Goal: Register for event/course

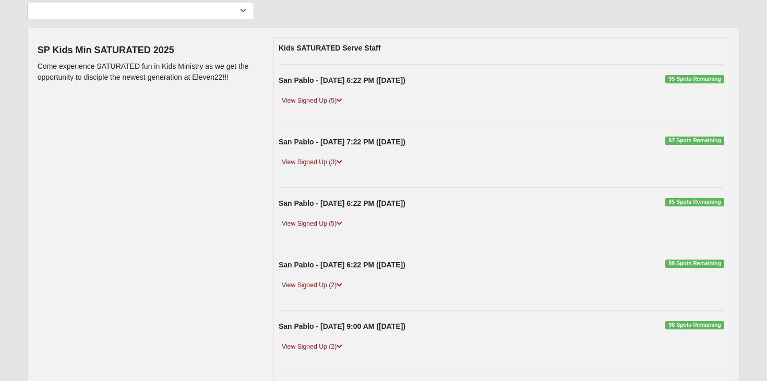
scroll to position [101, 0]
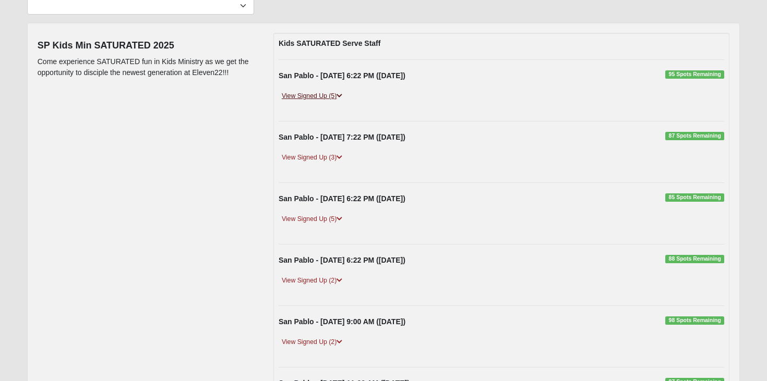
click at [314, 97] on link "View Signed Up (5)" at bounding box center [311, 96] width 67 height 11
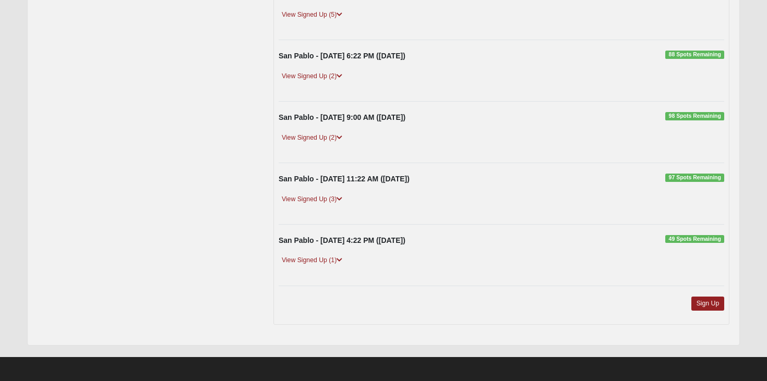
scroll to position [372, 0]
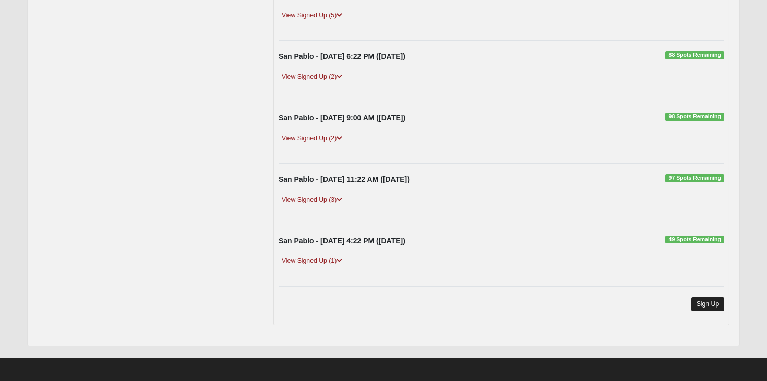
click at [711, 307] on link "Sign Up" at bounding box center [707, 304] width 33 height 14
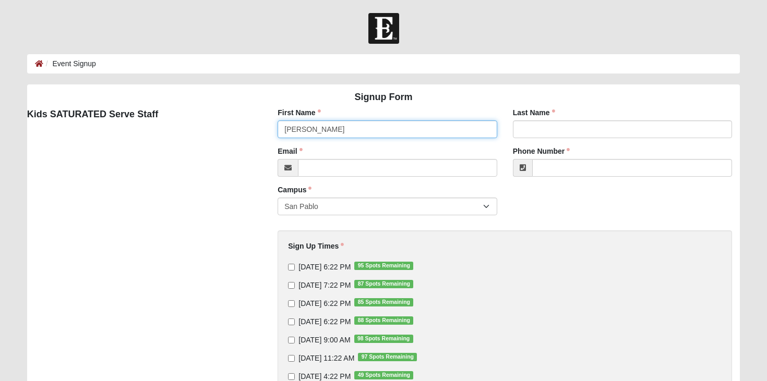
type input "Haley"
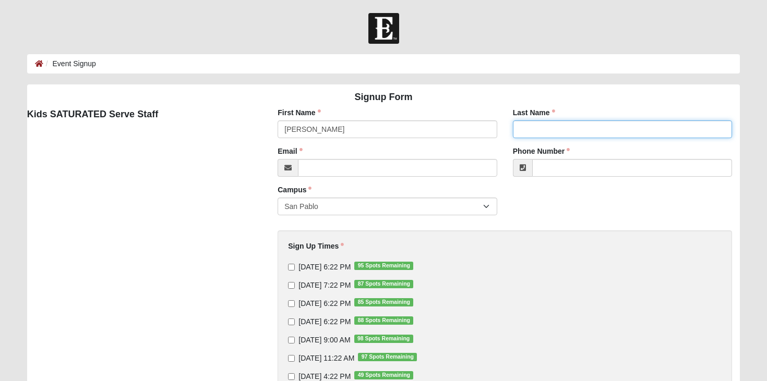
type input "m"
type input "McCoy"
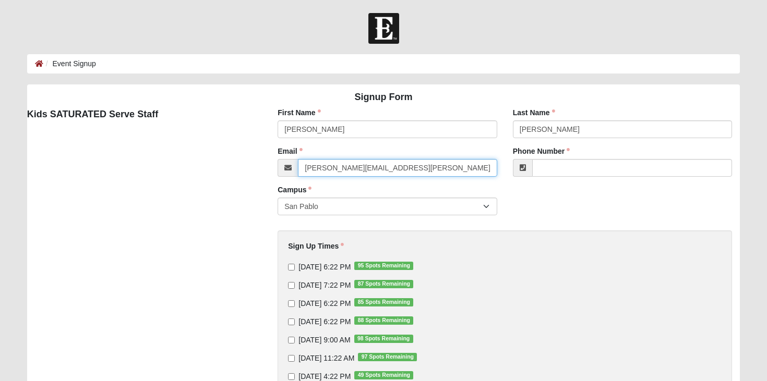
type input "haley.mccoy@coe22.com"
type input "(904) 945-3001"
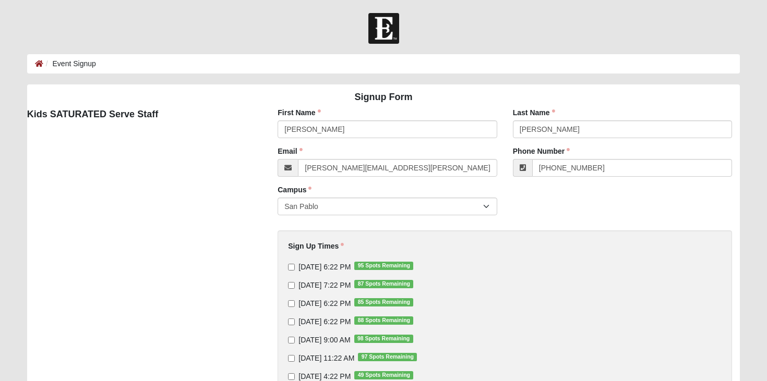
click at [154, 212] on div "Signup Form Kids SATURATED Serve Staff First Name Haley First Name is required.…" at bounding box center [383, 275] width 728 height 383
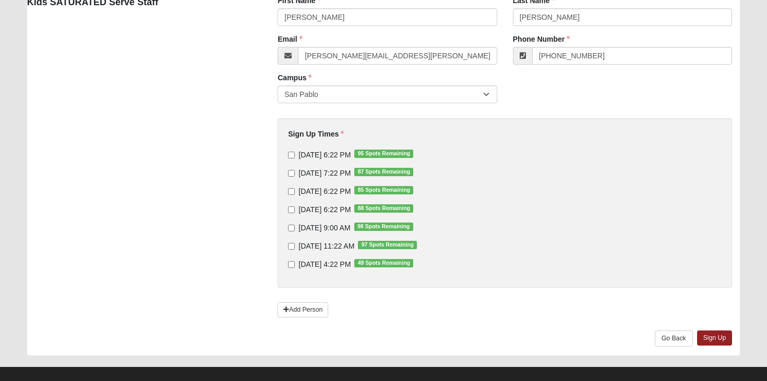
scroll to position [116, 0]
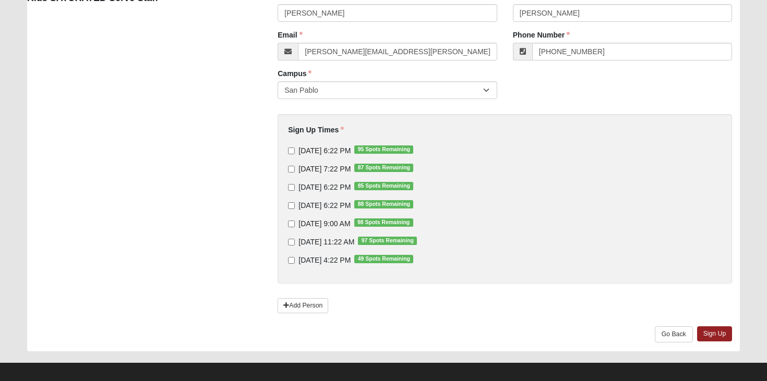
click at [289, 150] on input "9/10/2025 6:22 PM 95 Spots Remaining" at bounding box center [291, 151] width 7 height 7
checkbox input "true"
click at [289, 186] on input "9/12/2025 6:22 PM 85 Spots Remaining" at bounding box center [291, 187] width 7 height 7
checkbox input "true"
click at [290, 203] on input "9/13/2025 6:22 PM 88 Spots Remaining" at bounding box center [291, 205] width 7 height 7
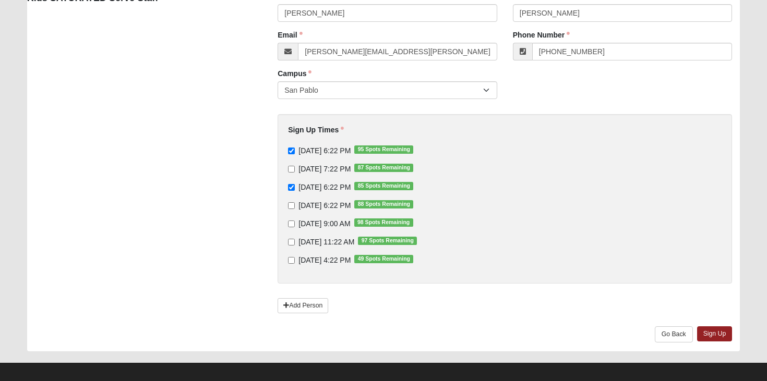
checkbox input "true"
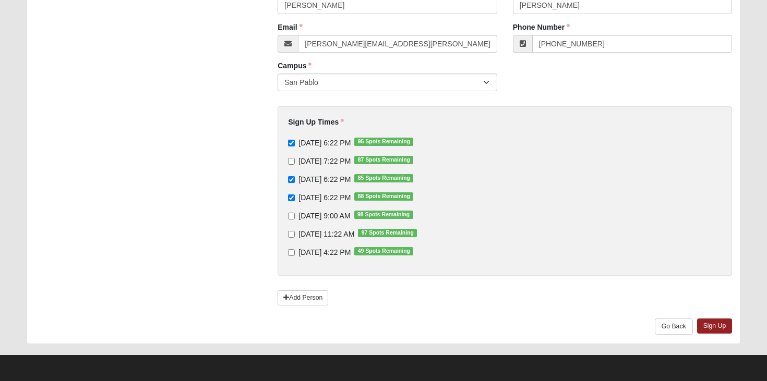
scroll to position [124, 0]
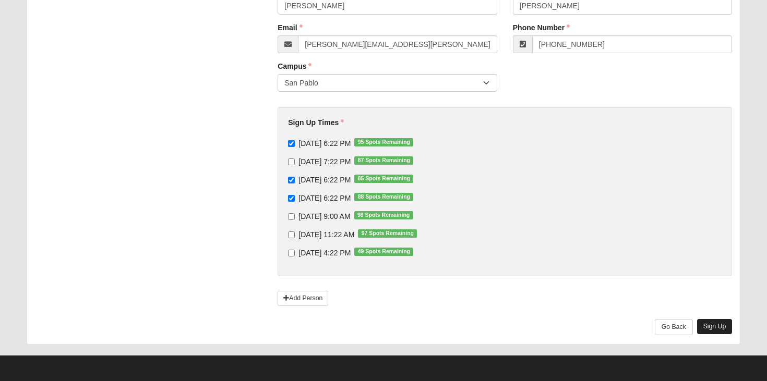
click at [719, 328] on link "Sign Up" at bounding box center [714, 326] width 35 height 15
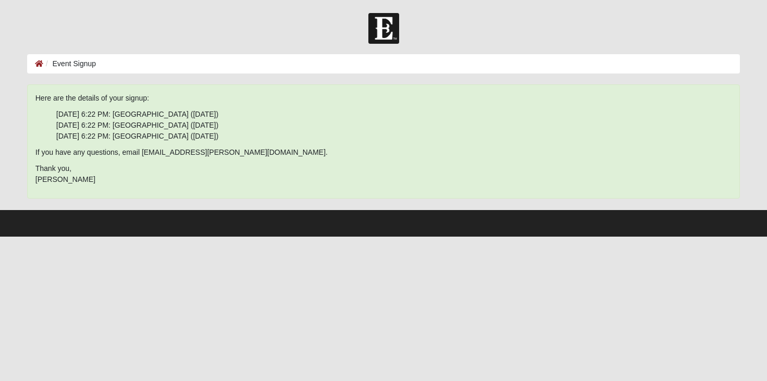
scroll to position [0, 0]
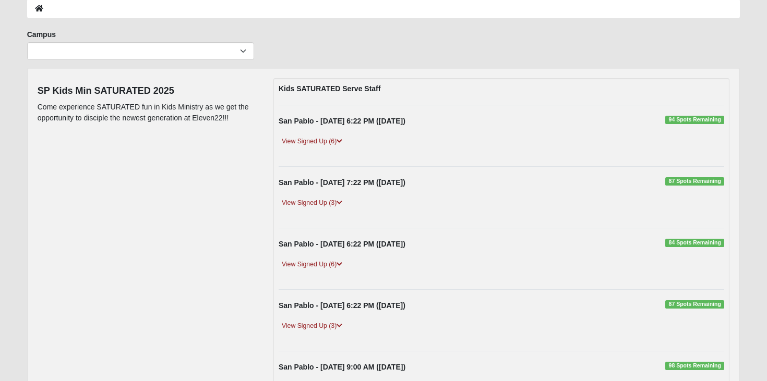
scroll to position [62, 0]
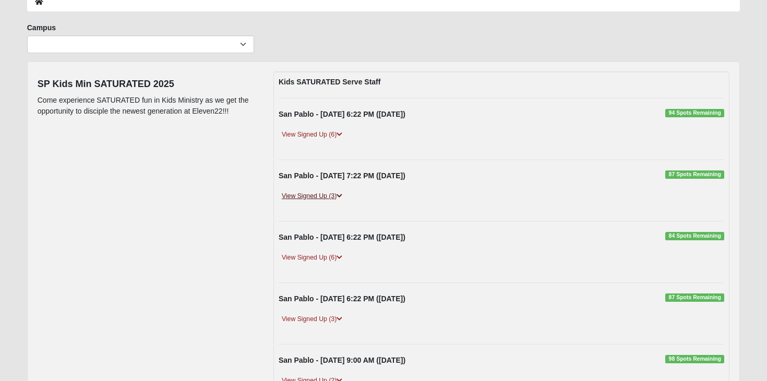
click at [327, 193] on link "View Signed Up (3)" at bounding box center [311, 196] width 67 height 11
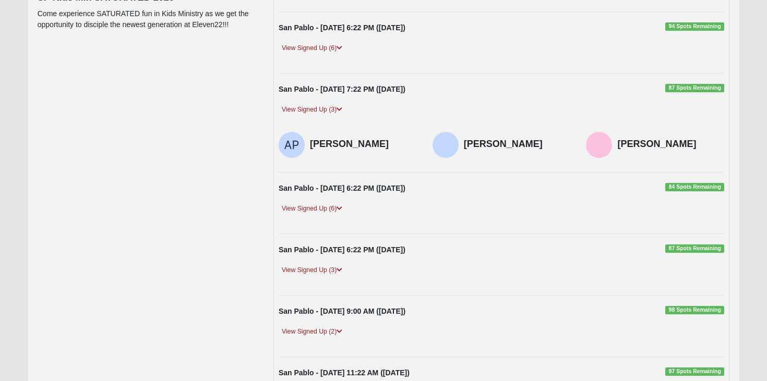
scroll to position [153, 0]
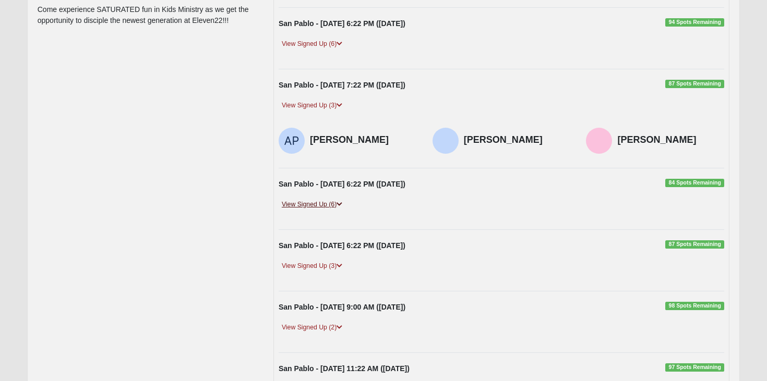
click at [322, 204] on link "View Signed Up (6)" at bounding box center [311, 204] width 67 height 11
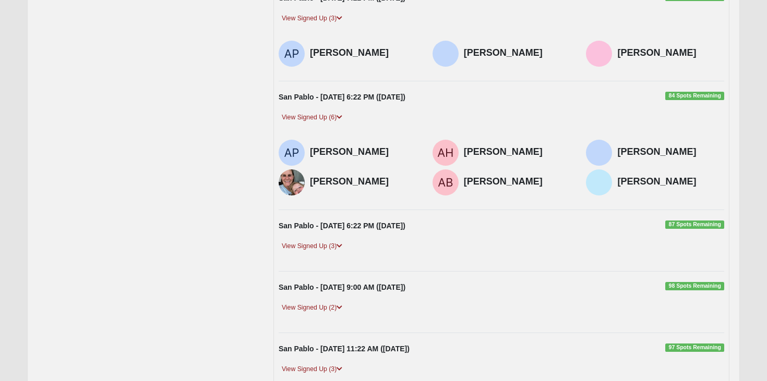
scroll to position [242, 0]
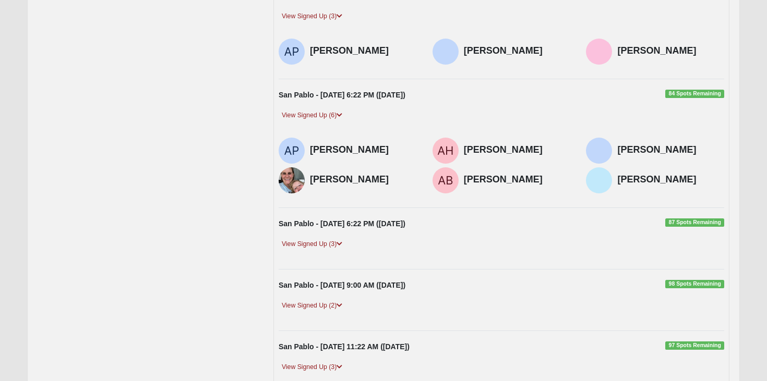
click at [308, 249] on div "View Signed Up (3)" at bounding box center [501, 249] width 461 height 20
click at [308, 247] on link "View Signed Up (3)" at bounding box center [311, 244] width 67 height 11
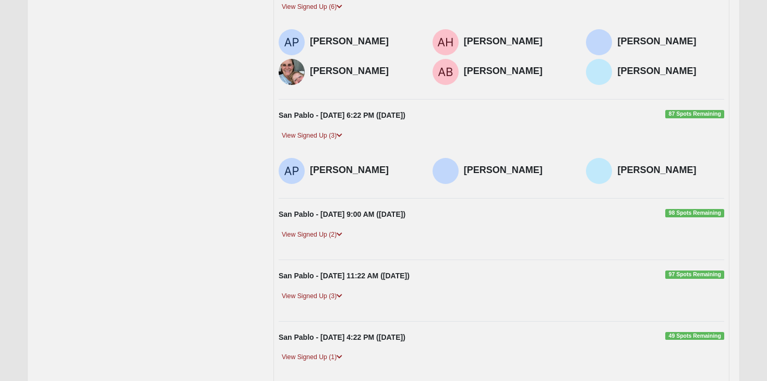
scroll to position [351, 0]
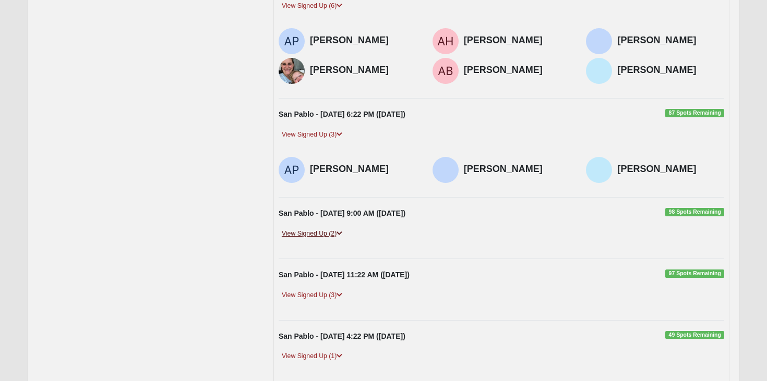
click at [299, 230] on link "View Signed Up (2)" at bounding box center [311, 233] width 67 height 11
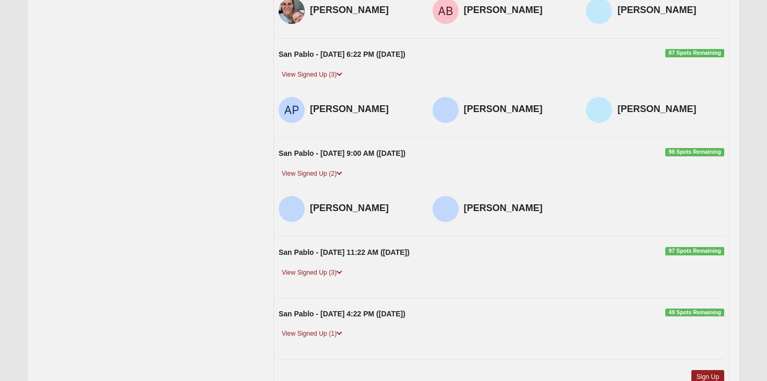
scroll to position [460, 0]
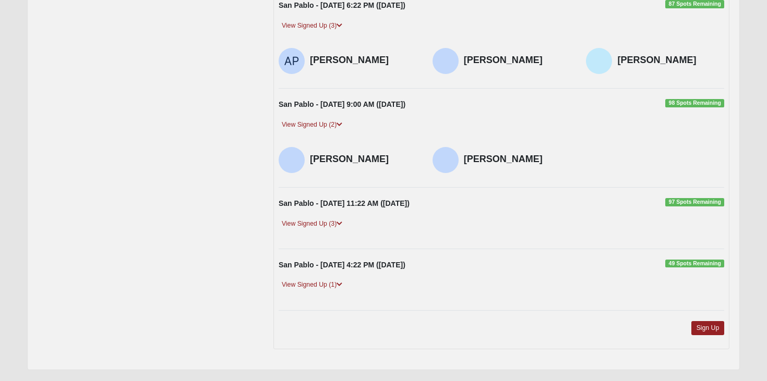
click at [308, 214] on div "San Pablo - [DATE] 11:22 AM ([DATE]) 97 Spots Remaining View Signed Up (3) [PER…" at bounding box center [501, 218] width 461 height 40
click at [302, 222] on link "View Signed Up (3)" at bounding box center [311, 223] width 67 height 11
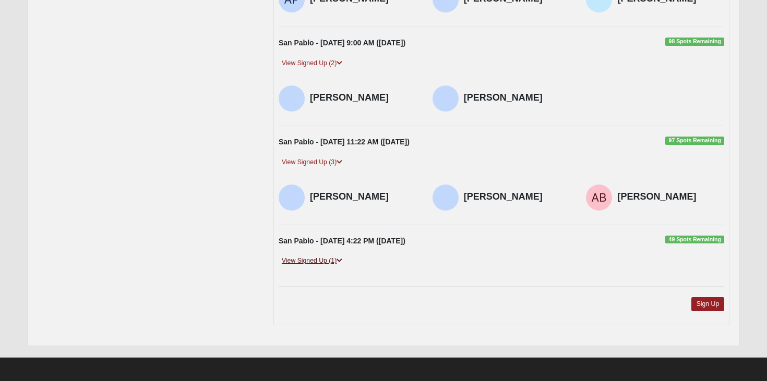
scroll to position [521, 0]
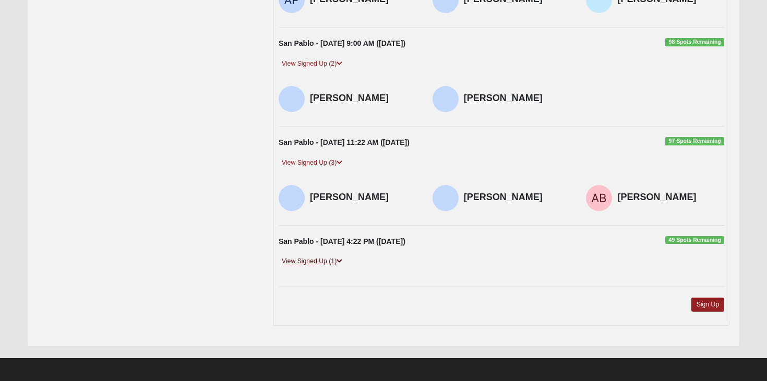
click at [301, 256] on link "View Signed Up (1)" at bounding box center [311, 261] width 67 height 11
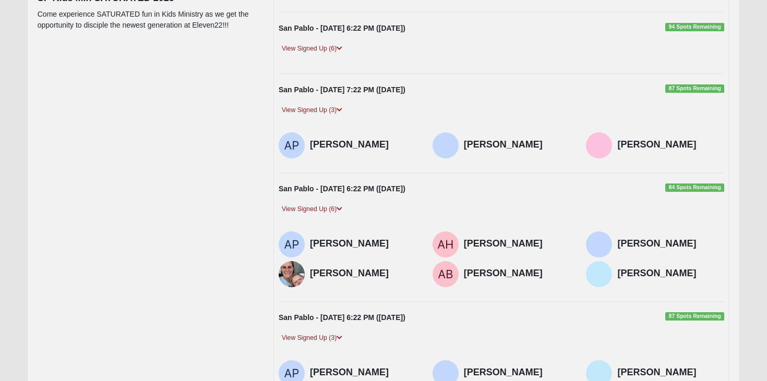
scroll to position [151, 0]
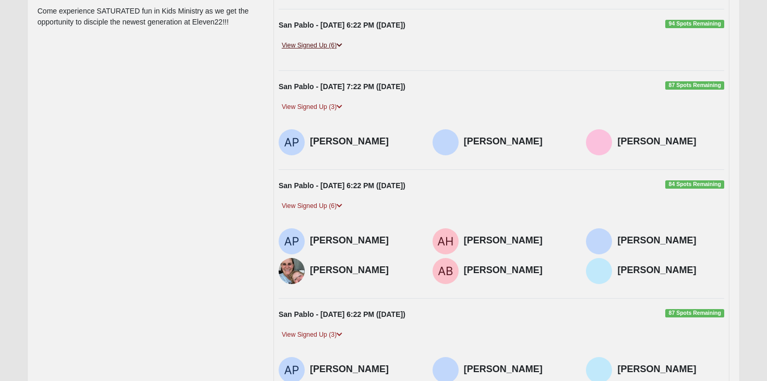
click at [312, 47] on link "View Signed Up (6)" at bounding box center [311, 45] width 67 height 11
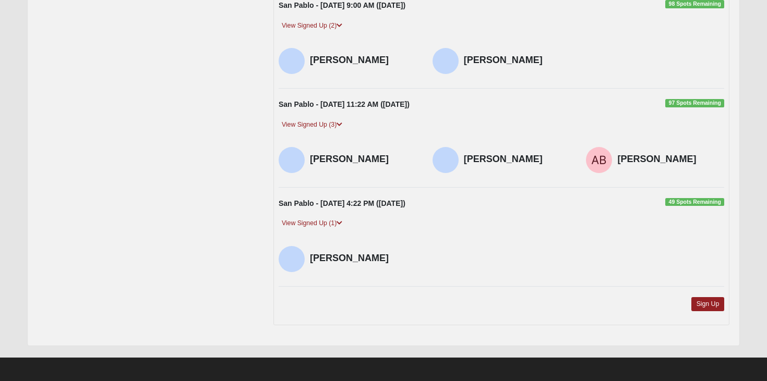
scroll to position [626, 0]
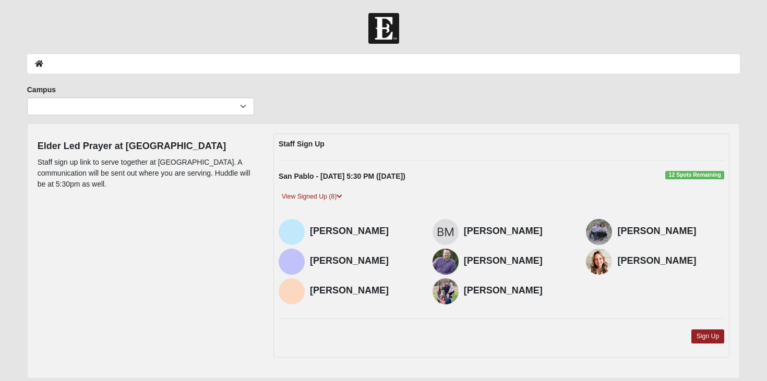
scroll to position [27, 0]
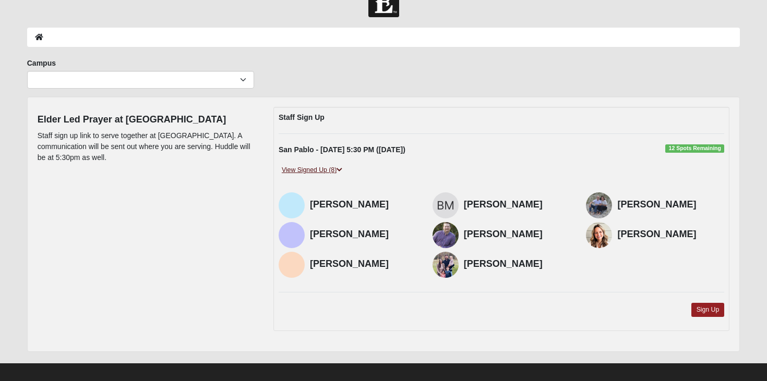
click at [290, 169] on link "View Signed Up (8)" at bounding box center [311, 170] width 67 height 11
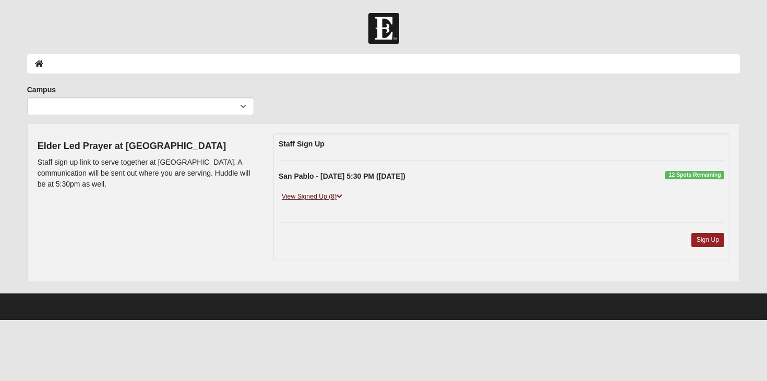
scroll to position [0, 0]
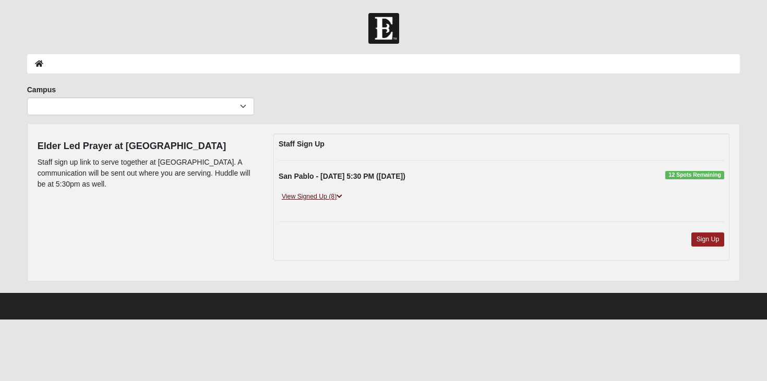
click at [292, 199] on link "View Signed Up (8)" at bounding box center [311, 196] width 67 height 11
